Goal: Task Accomplishment & Management: Use online tool/utility

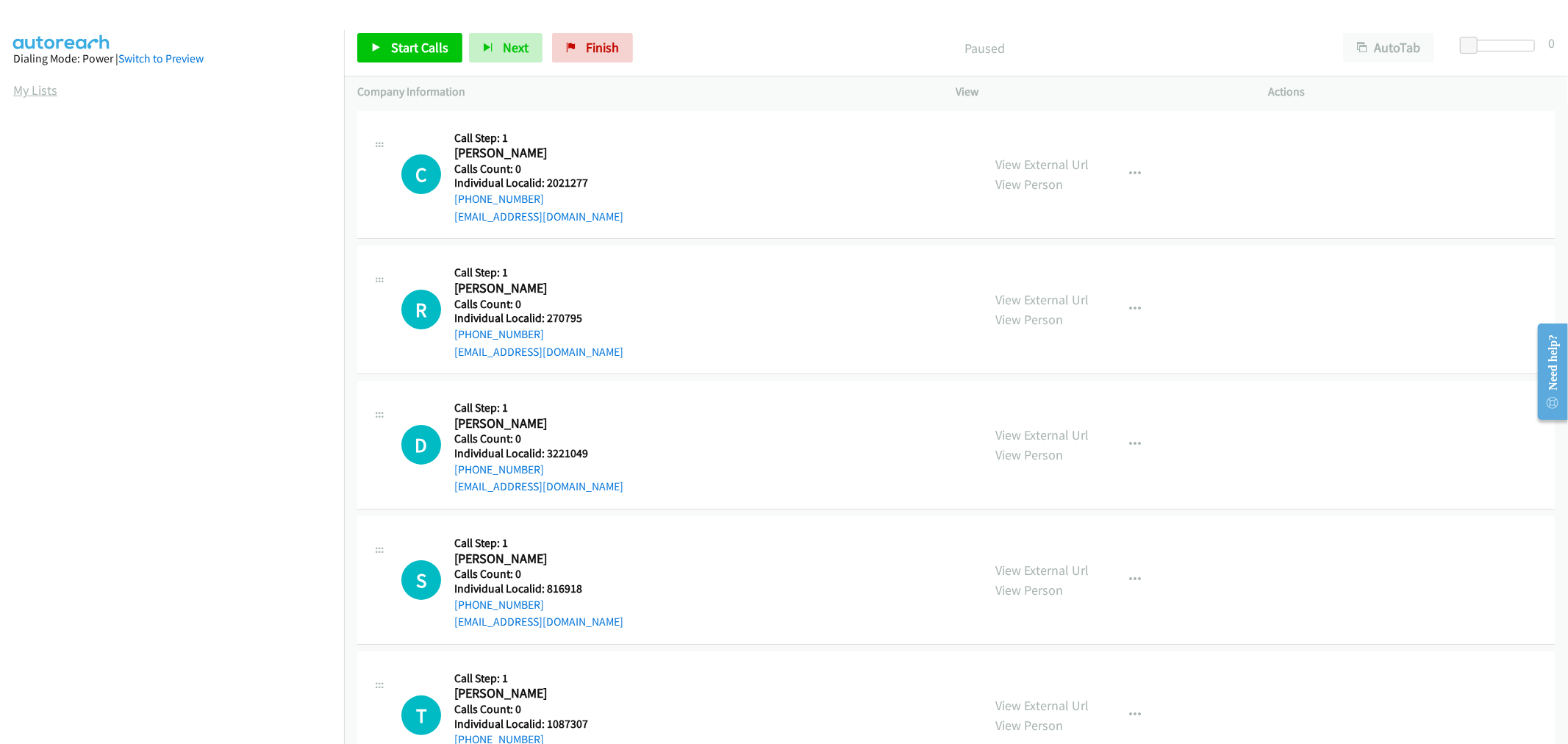
click at [46, 90] on link "My Lists" at bounding box center [35, 90] width 44 height 17
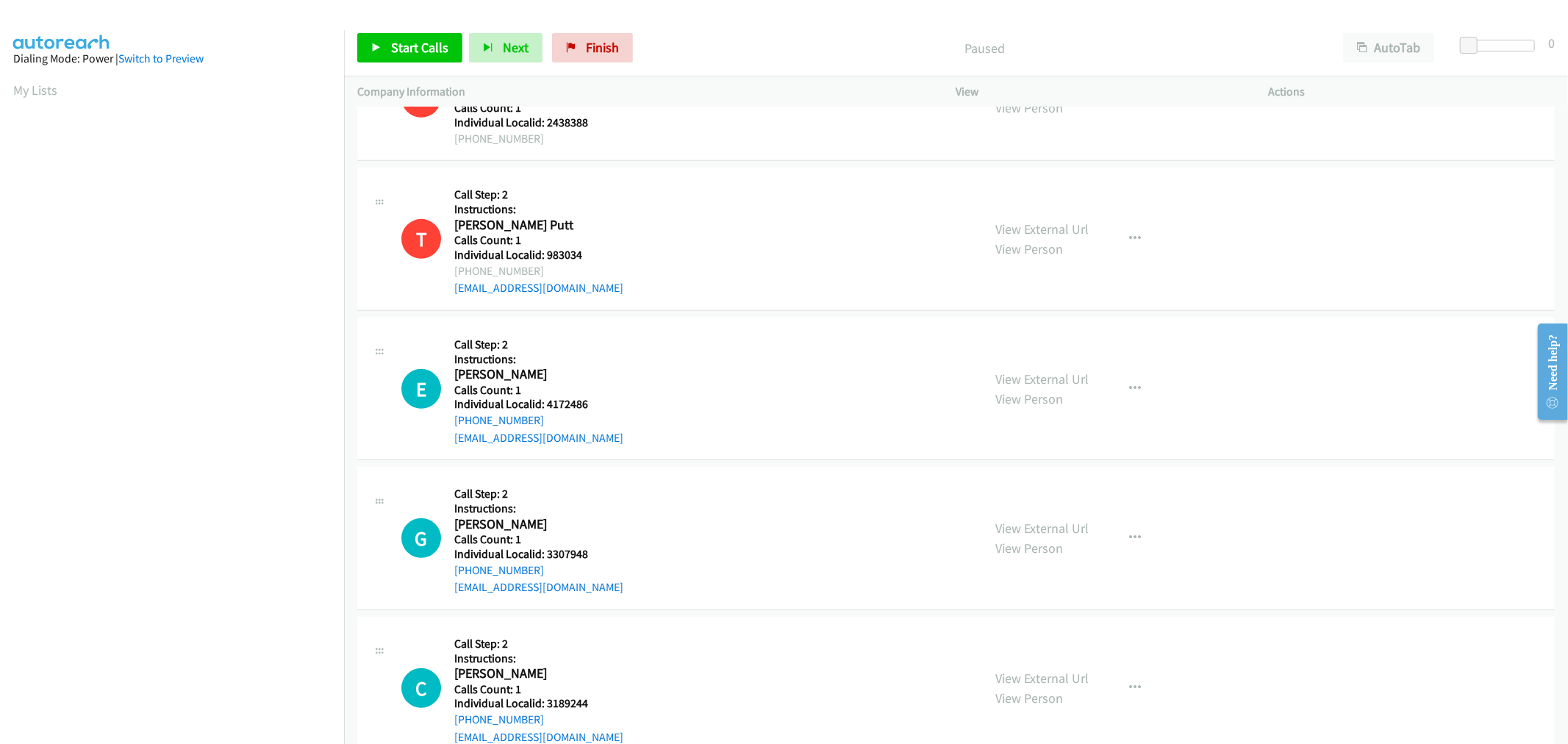
scroll to position [694, 0]
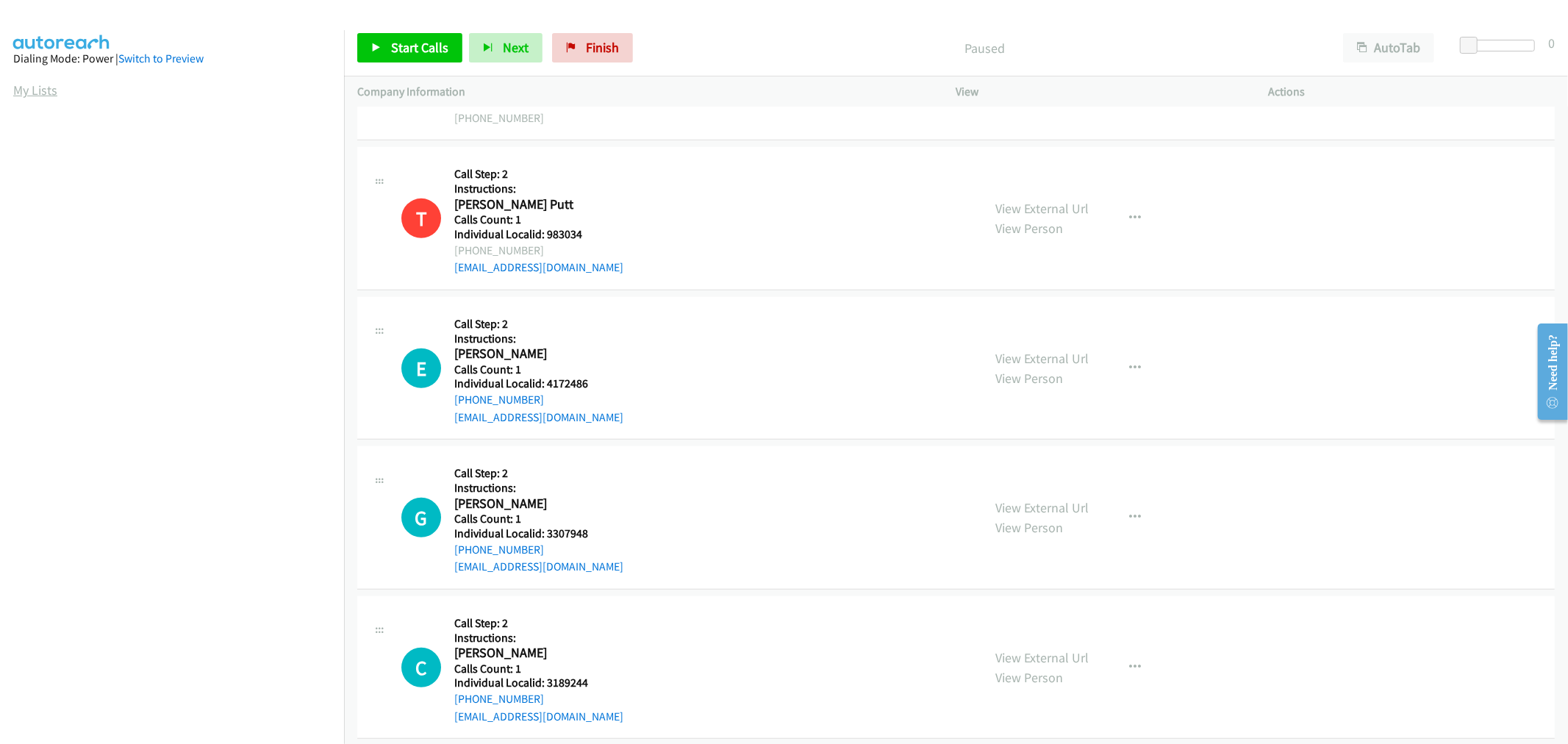
click at [41, 90] on link "My Lists" at bounding box center [35, 90] width 44 height 17
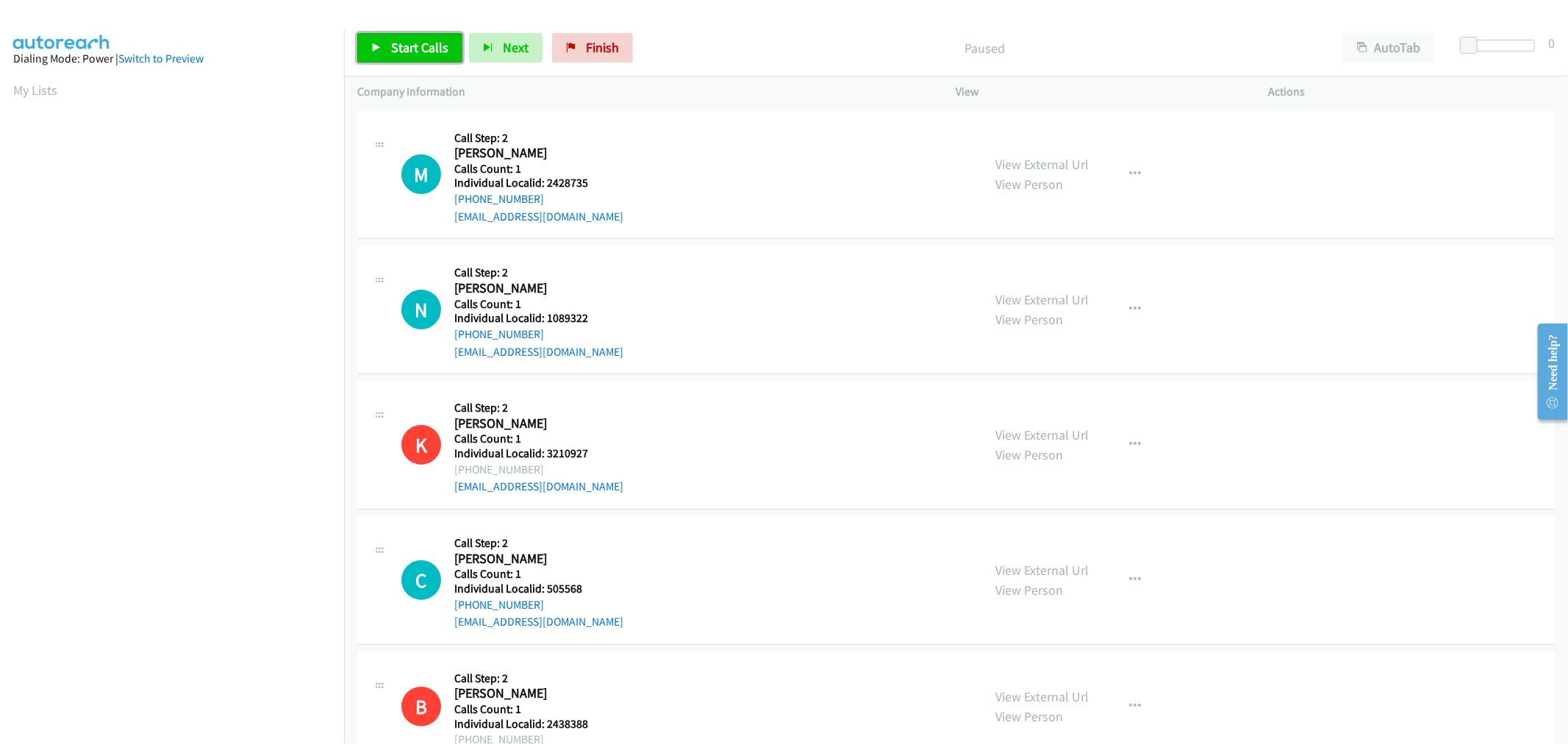
click at [431, 40] on span "Start Calls" at bounding box center [420, 47] width 58 height 17
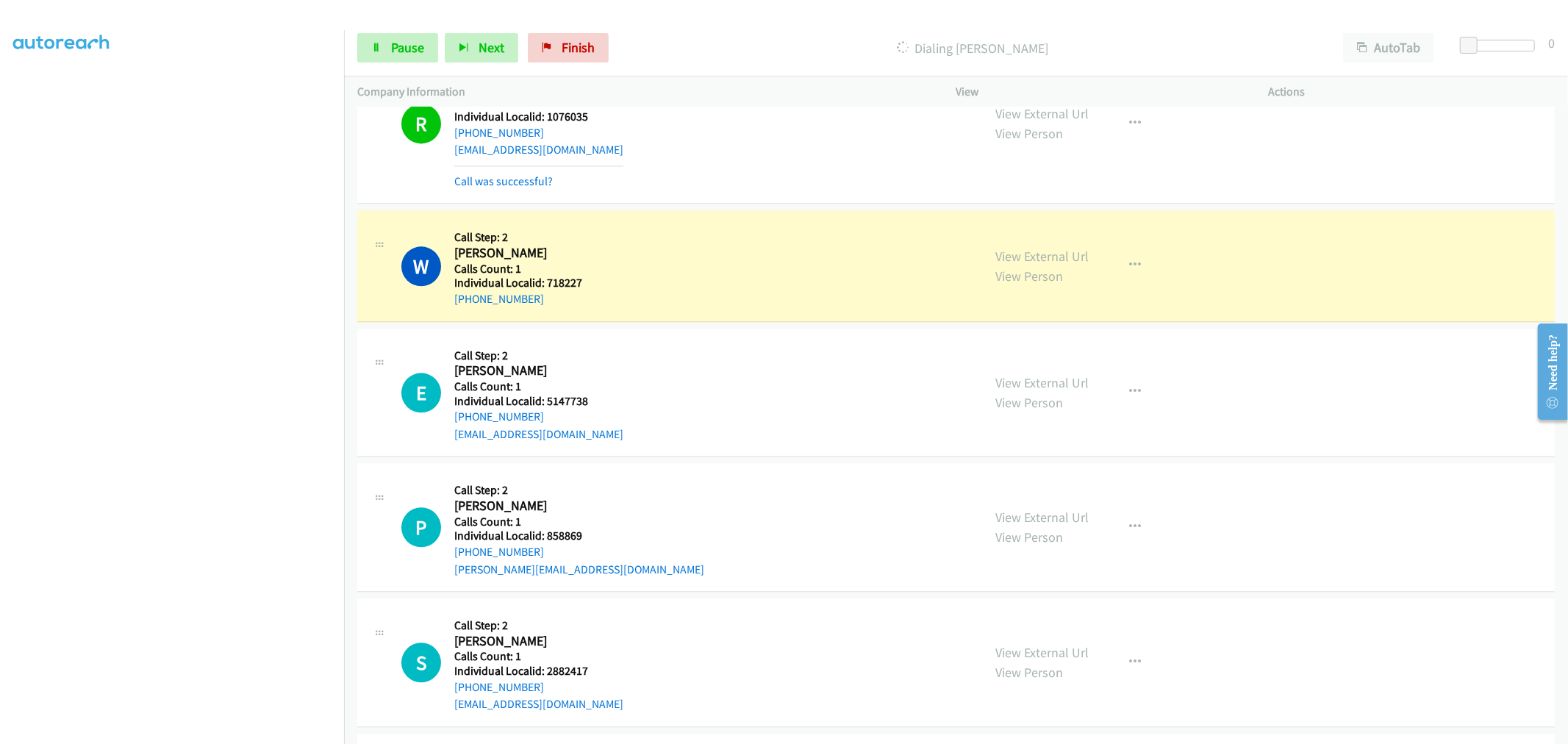
scroll to position [2859, 0]
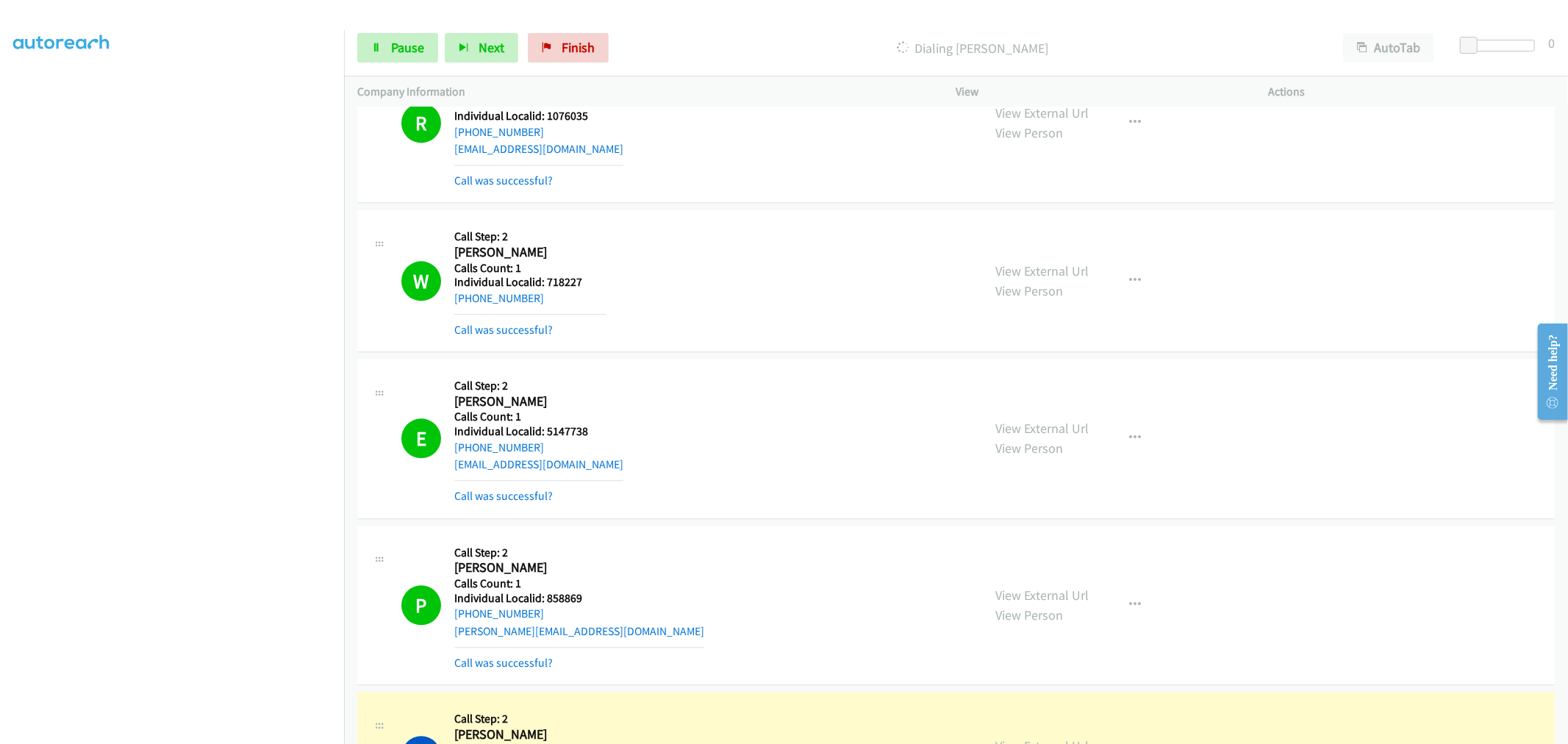
click at [380, 28] on div "Start Calls Pause Next Finish Dialing Sonny Cox AutoTab AutoTab 0" at bounding box center [956, 48] width 1224 height 57
click at [385, 53] on link "Pause" at bounding box center [397, 48] width 81 height 29
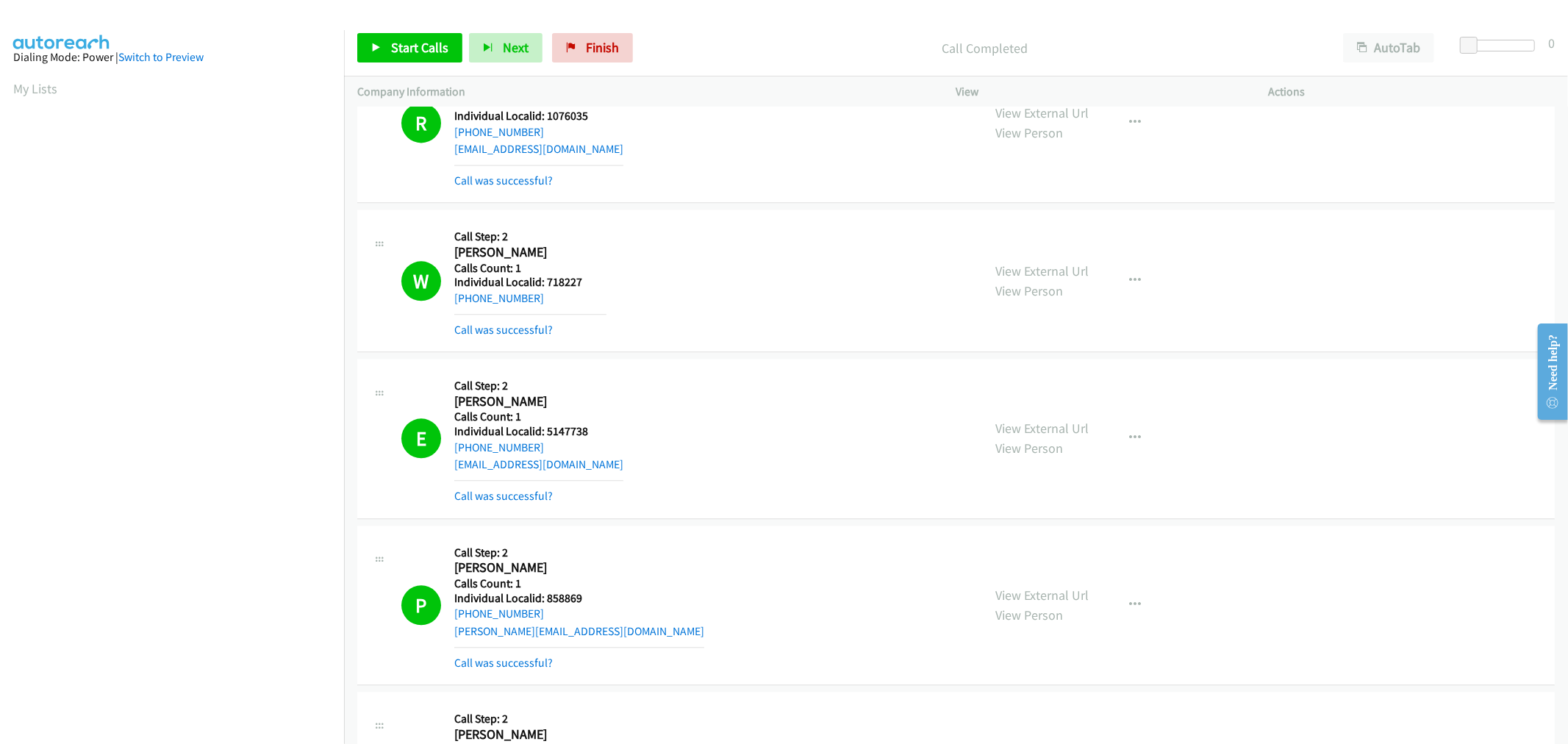
scroll to position [0, 0]
click at [29, 89] on link "My Lists" at bounding box center [35, 90] width 44 height 17
